Goal: Task Accomplishment & Management: Manage account settings

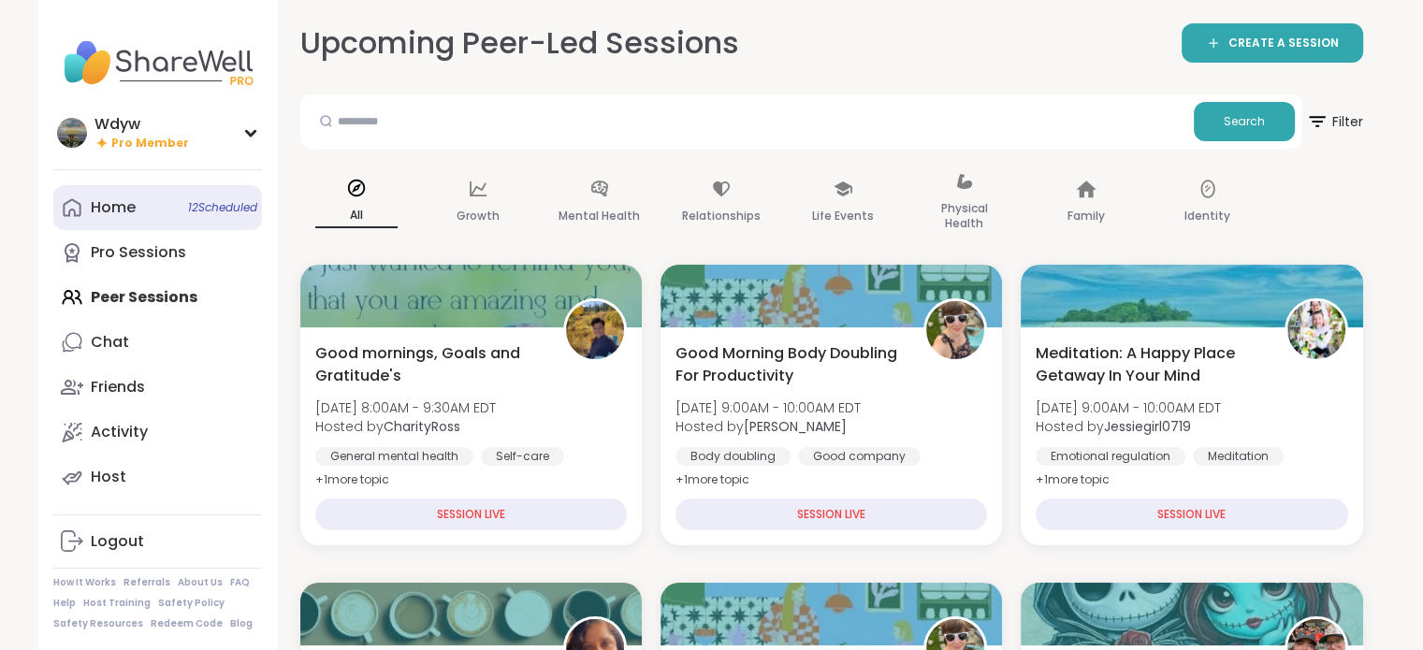
click at [210, 200] on span "12 Scheduled" at bounding box center [222, 207] width 69 height 15
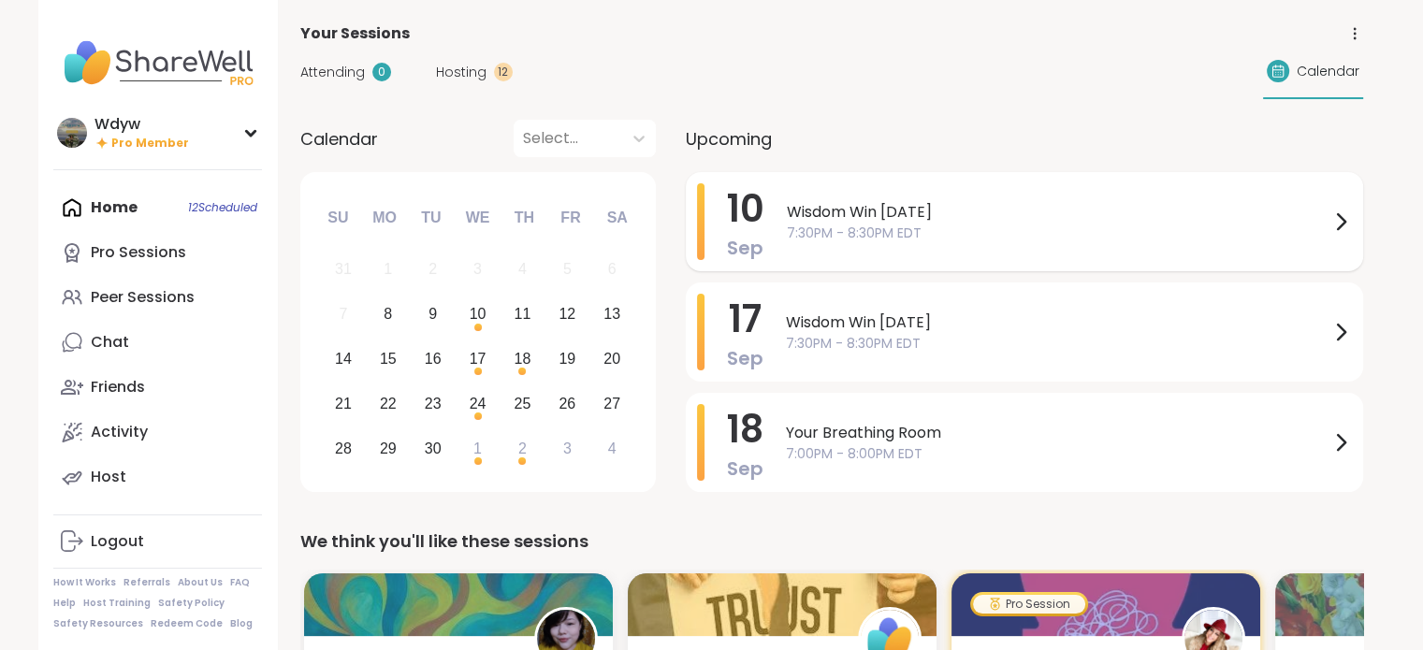
click at [849, 220] on span "Wisdom Win [DATE]" at bounding box center [1058, 212] width 543 height 22
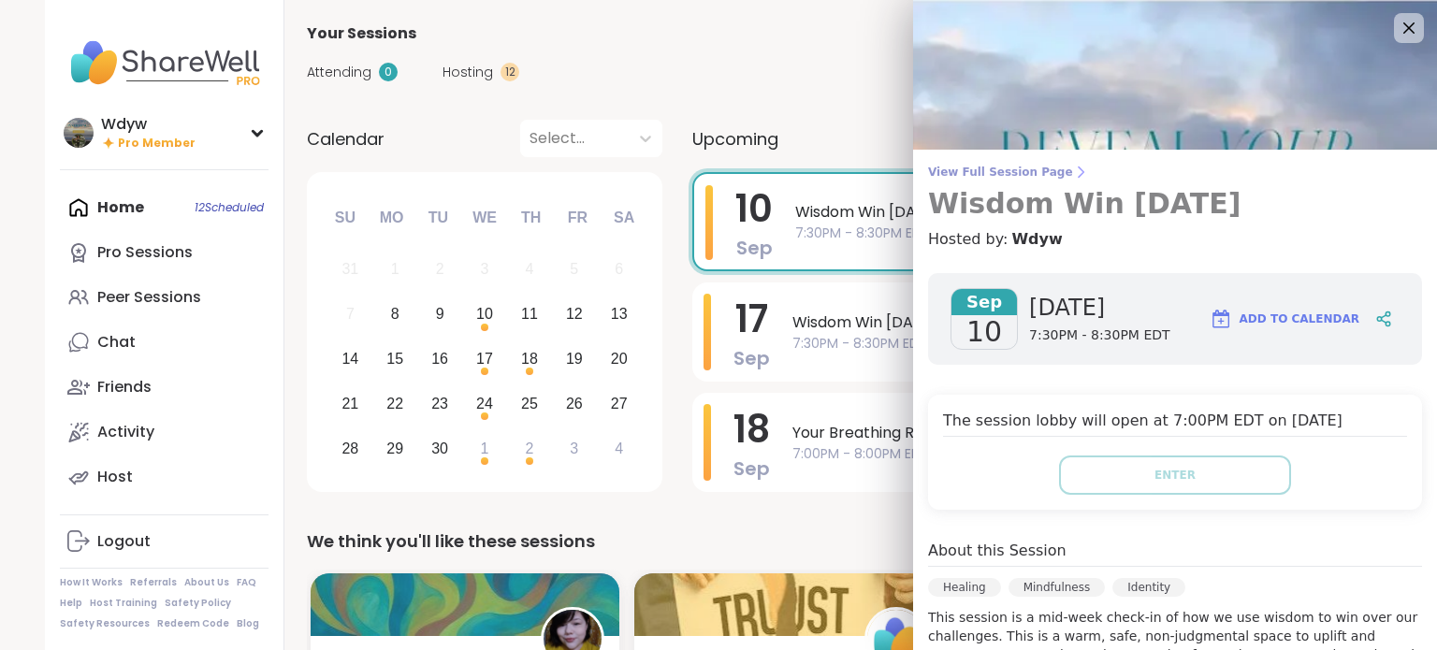
click at [1008, 167] on span "View Full Session Page" at bounding box center [1175, 172] width 494 height 15
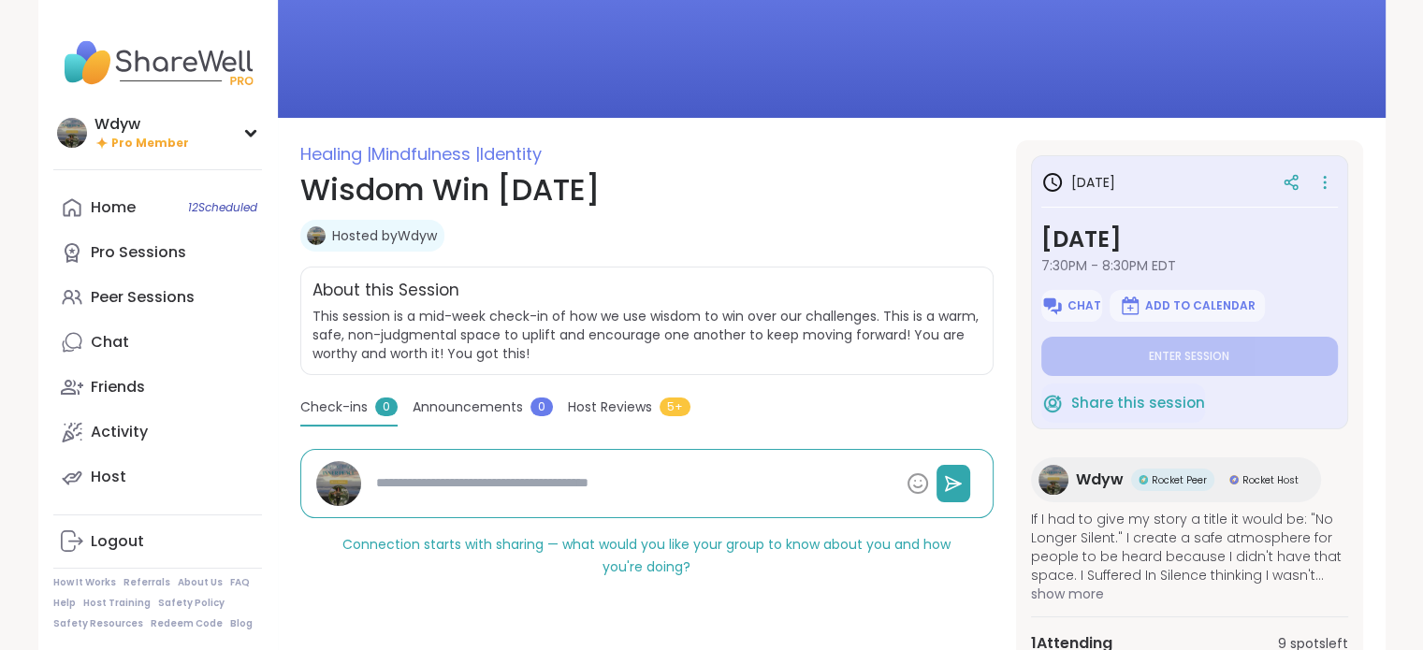
scroll to position [123, 0]
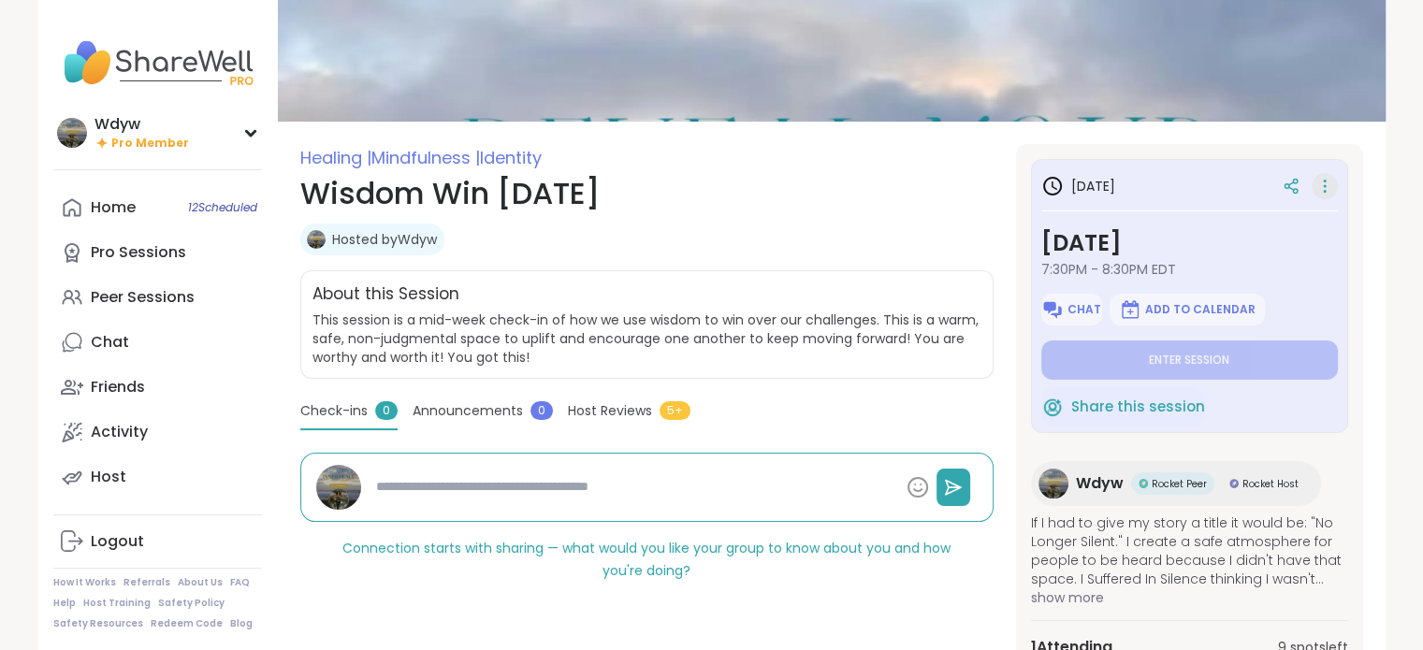
click at [1325, 185] on icon at bounding box center [1325, 186] width 2 height 2
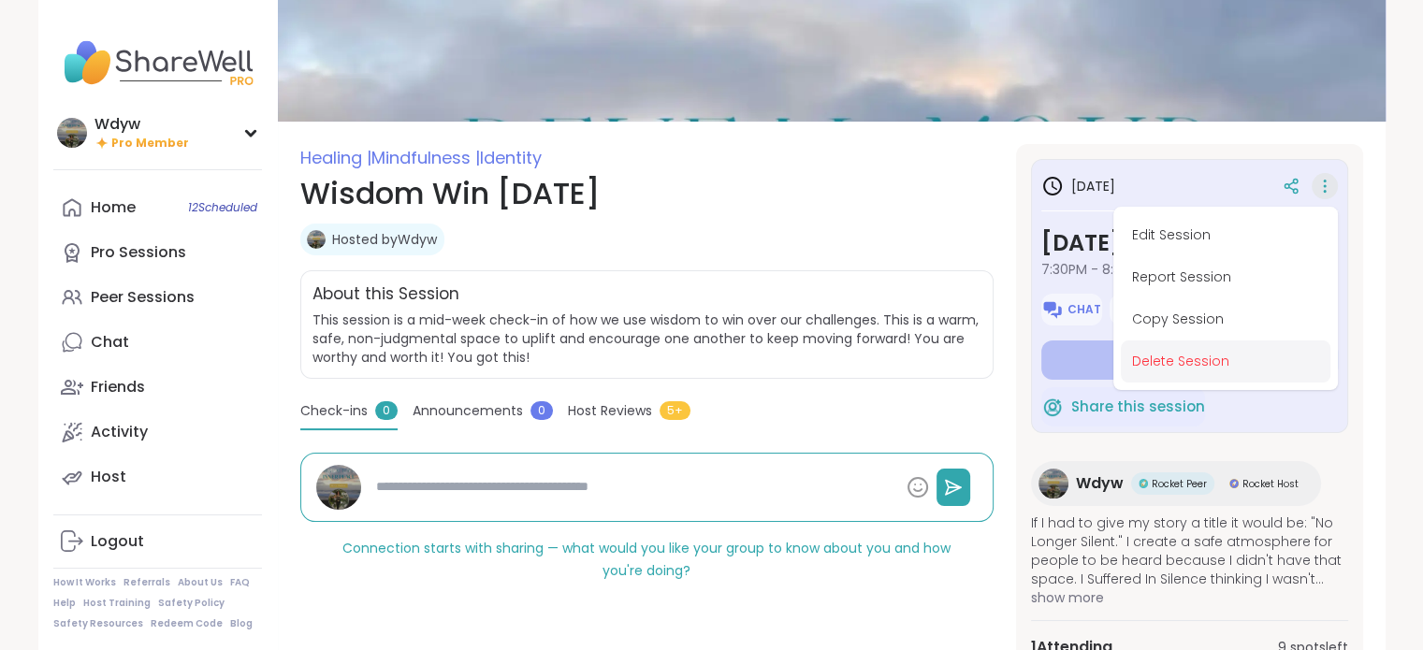
click at [1231, 364] on button "Delete Session" at bounding box center [1226, 362] width 210 height 42
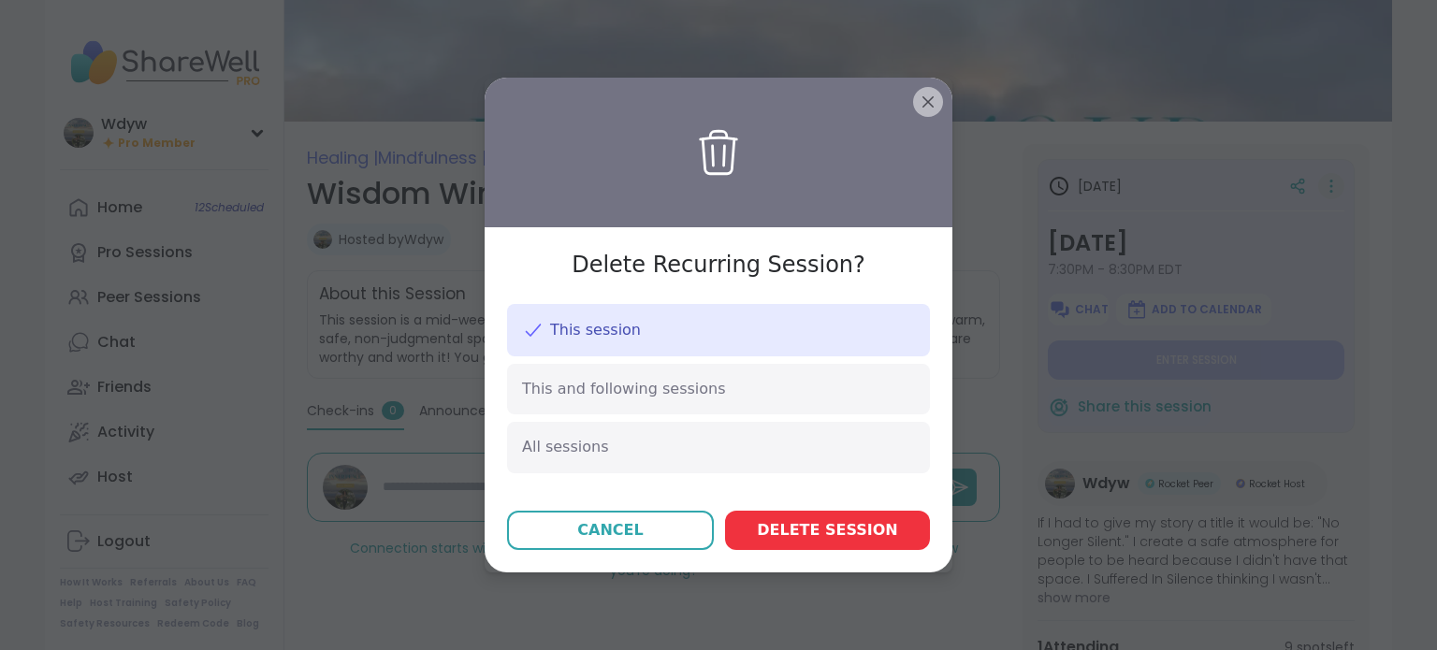
click at [839, 536] on span "Delete session" at bounding box center [827, 530] width 140 height 22
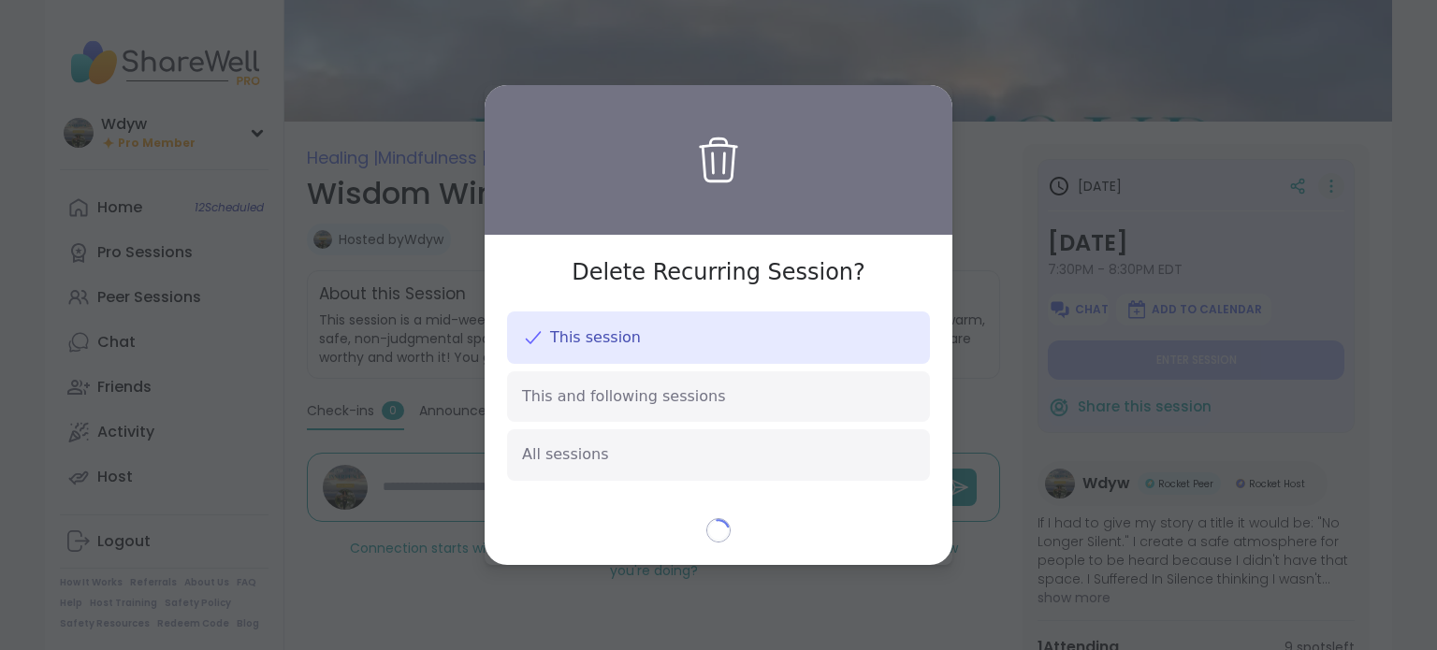
type textarea "*"
